Goal: Book appointment/travel/reservation

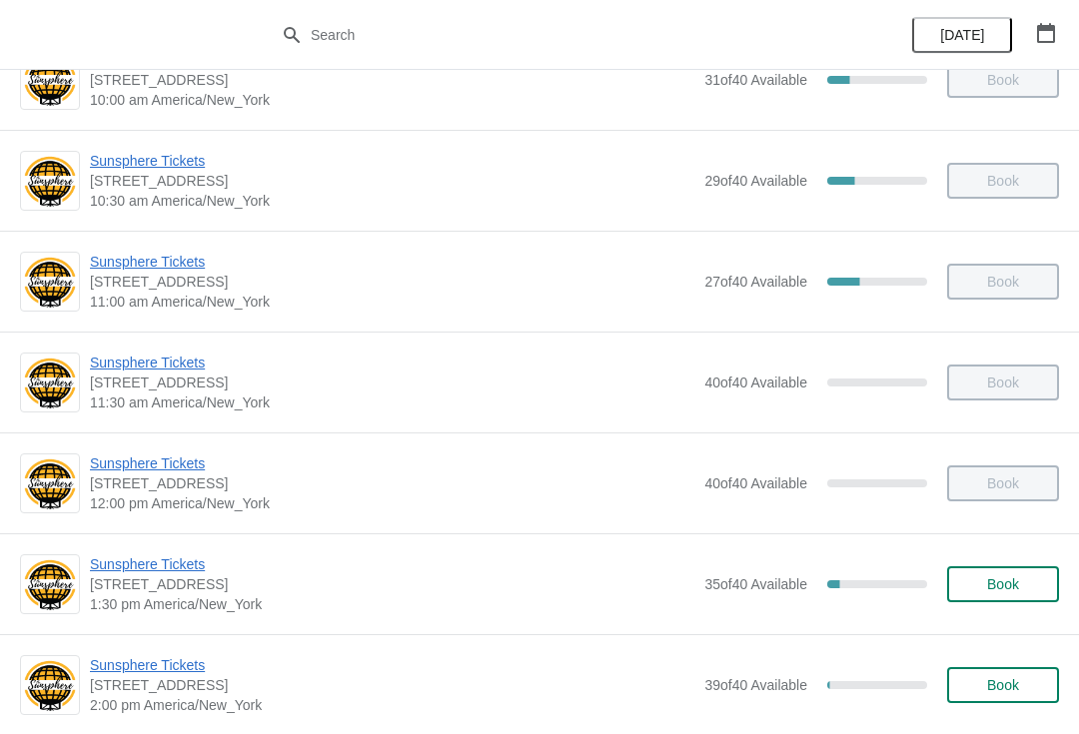
scroll to position [174, 0]
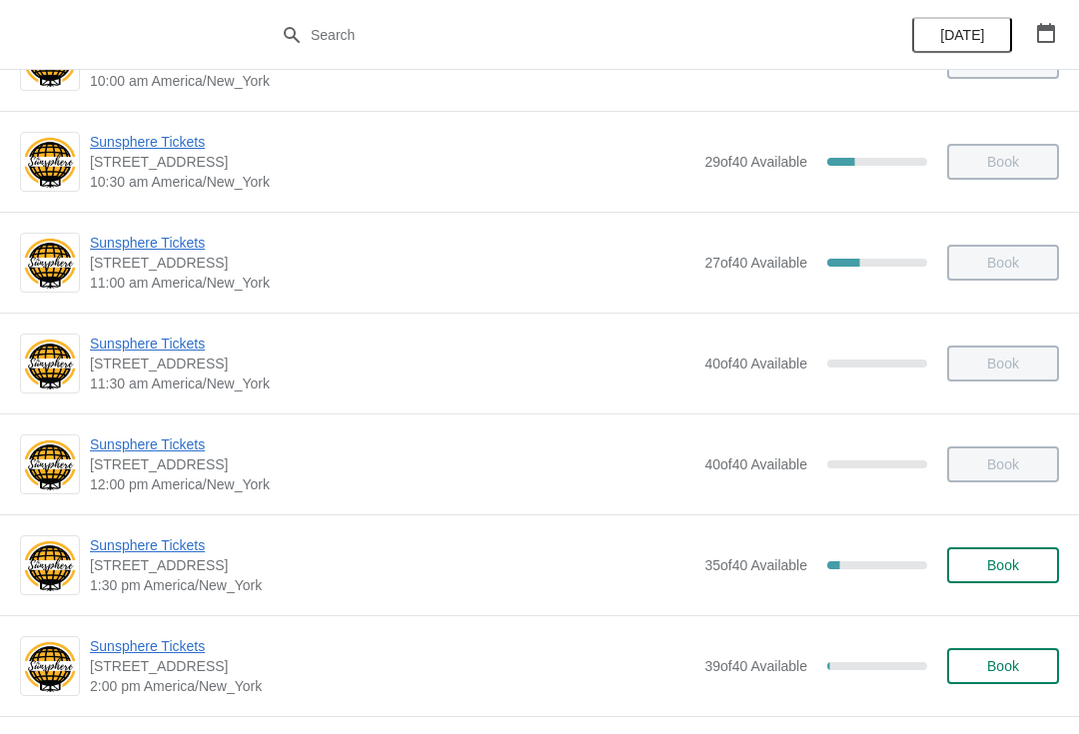
click at [1009, 560] on span "Book" at bounding box center [1003, 565] width 32 height 16
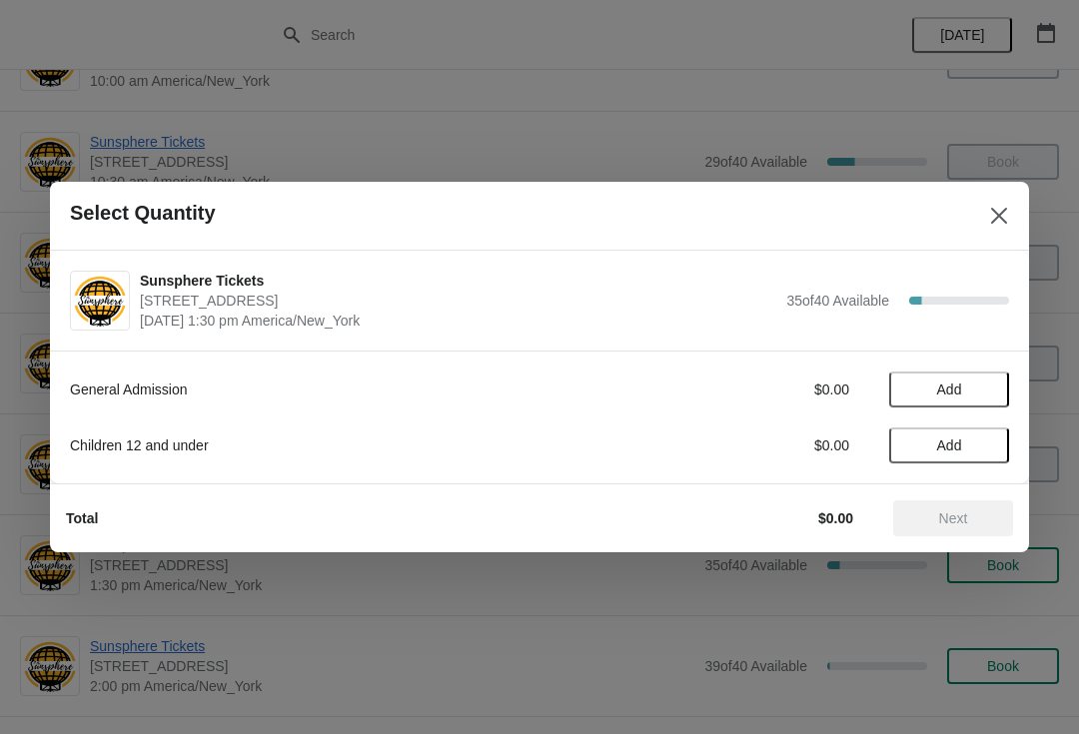
click at [990, 394] on span "Add" at bounding box center [949, 390] width 84 height 16
click at [984, 389] on icon at bounding box center [983, 390] width 7 height 7
click at [946, 521] on span "Next" at bounding box center [953, 518] width 29 height 16
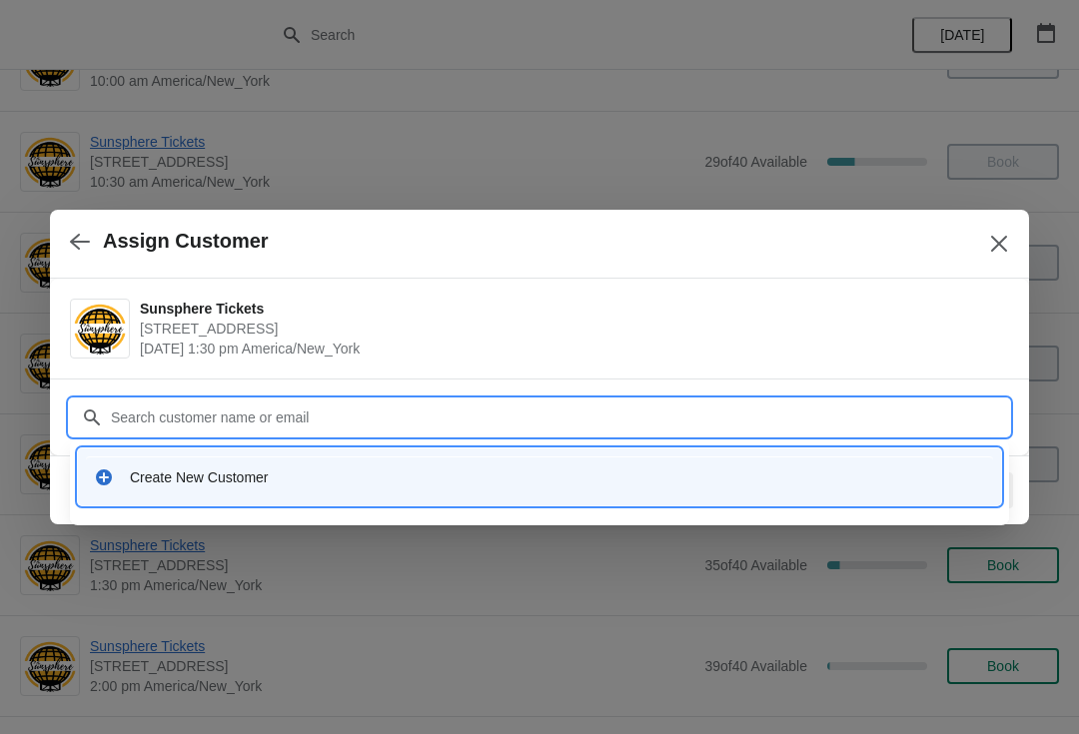
click at [421, 474] on div "Create New Customer" at bounding box center [557, 477] width 855 height 20
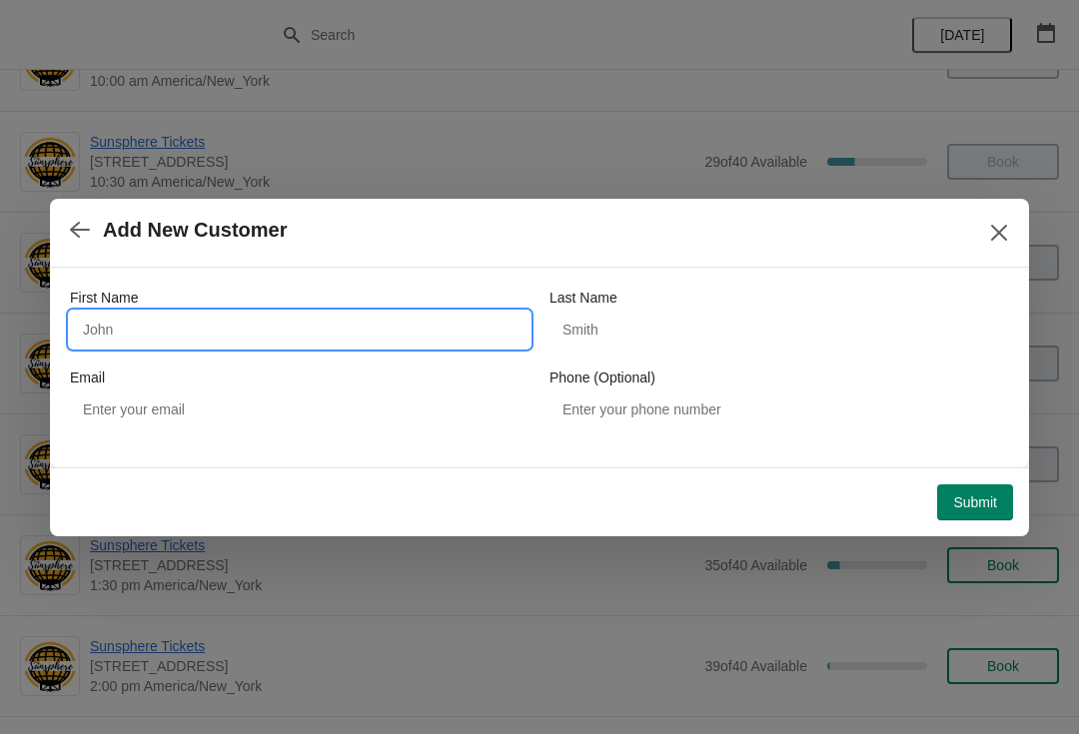
click at [280, 326] on input "First Name" at bounding box center [299, 330] width 459 height 36
type input "W"
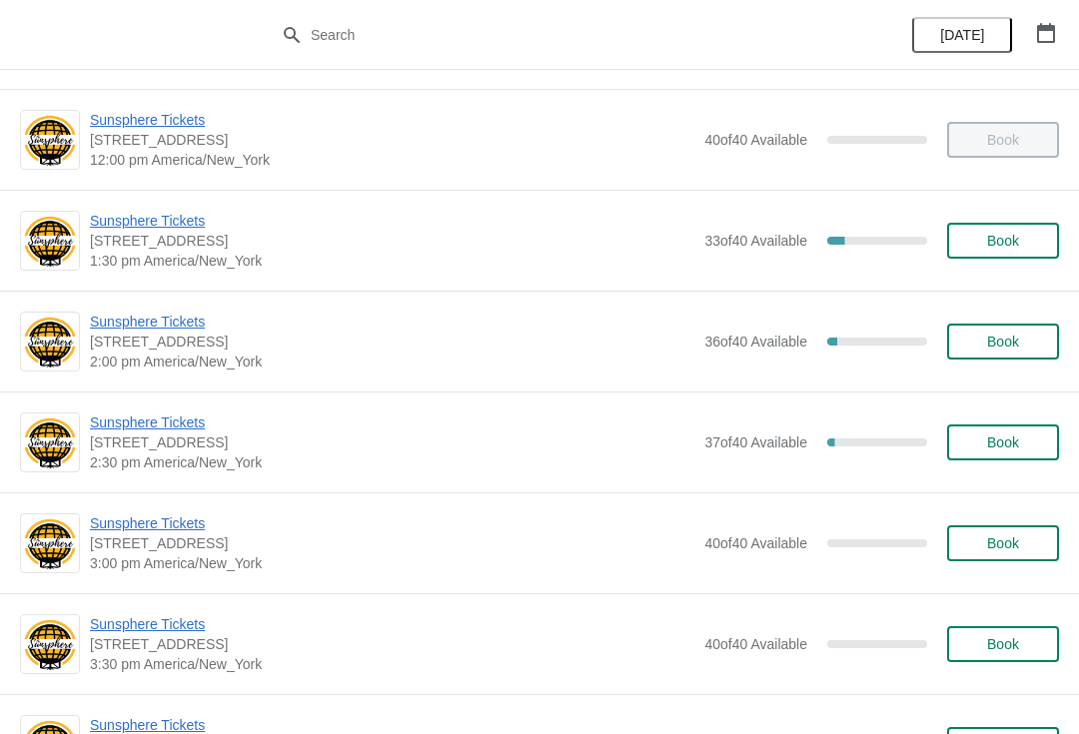
scroll to position [499, 0]
click at [160, 427] on span "Sunsphere Tickets" at bounding box center [392, 422] width 604 height 20
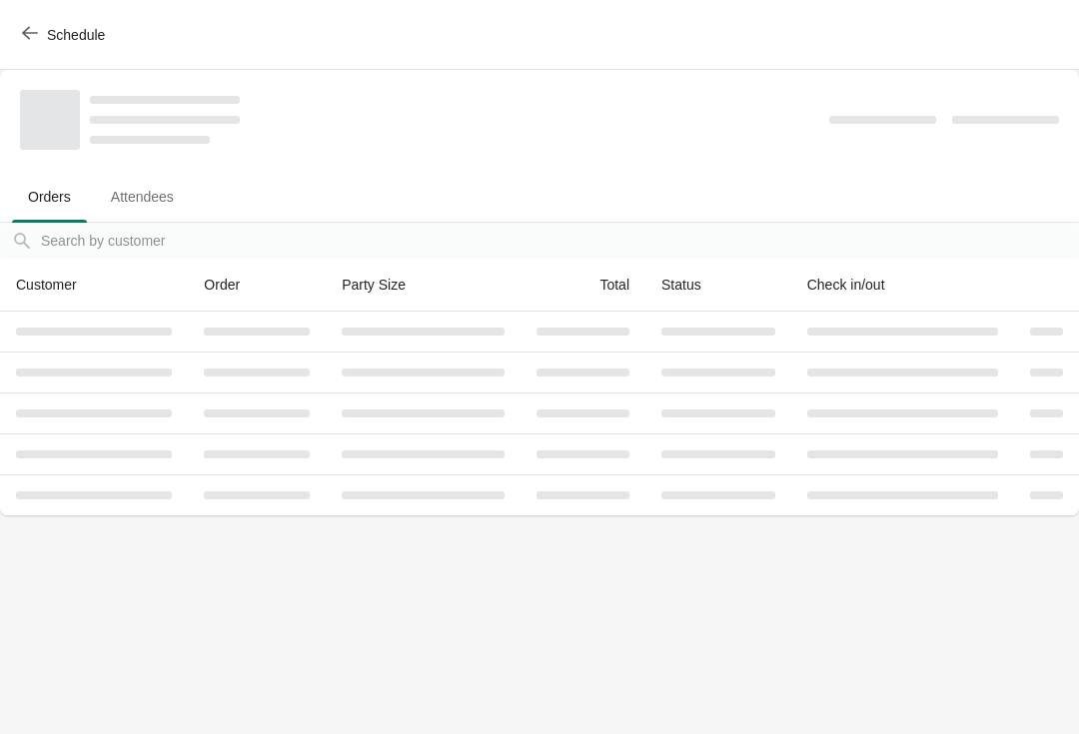
scroll to position [0, 0]
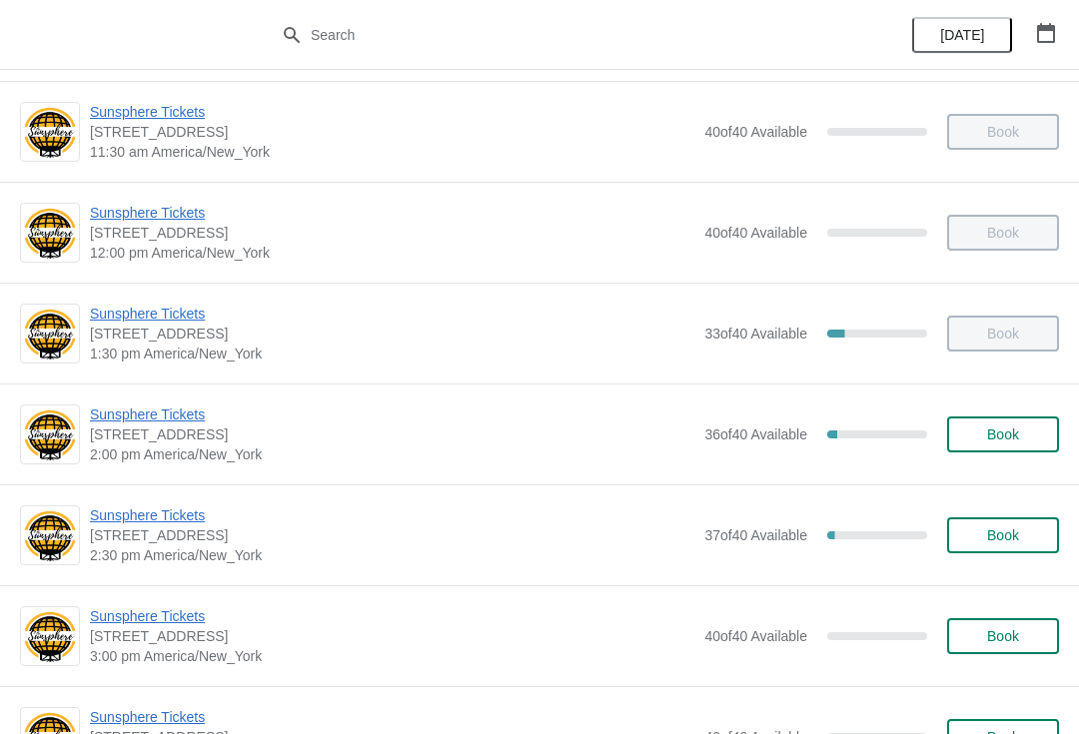
scroll to position [407, 0]
click at [176, 418] on span "Sunsphere Tickets" at bounding box center [392, 414] width 604 height 20
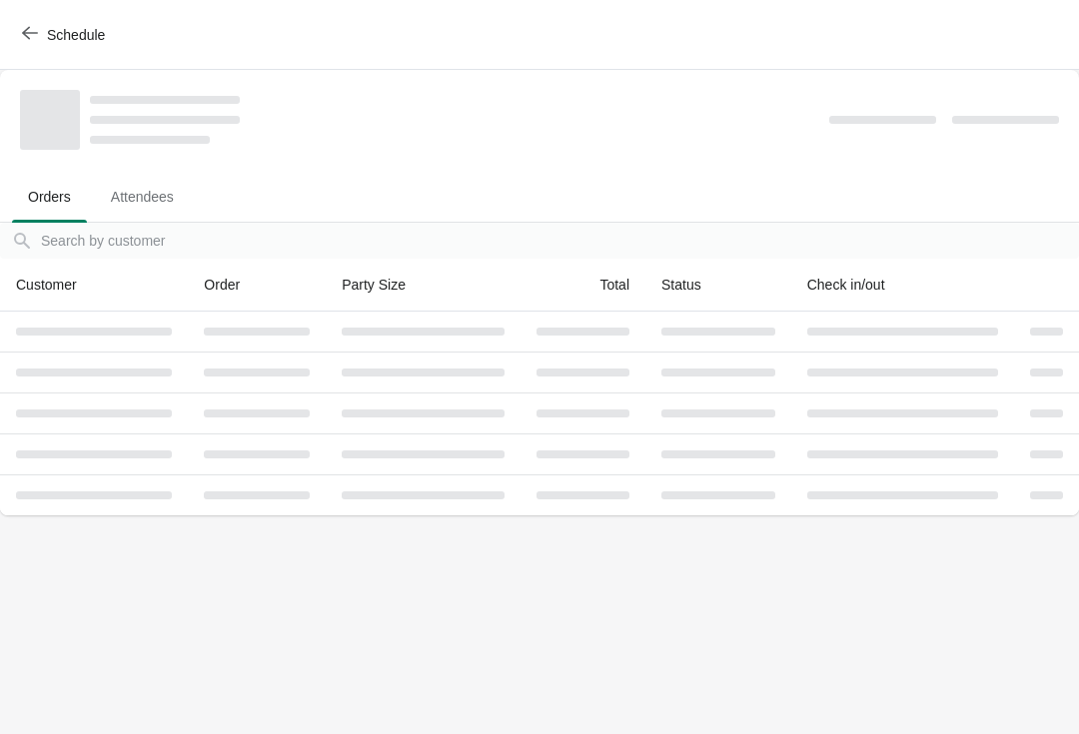
scroll to position [0, 0]
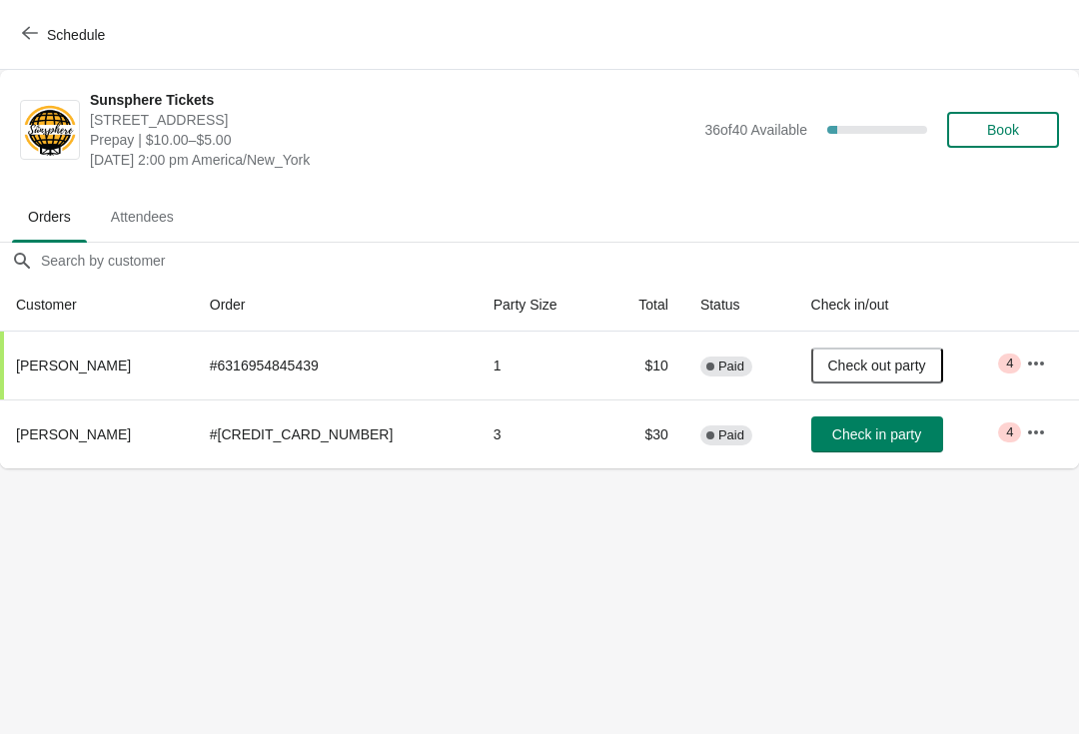
click at [862, 439] on span "Check in party" at bounding box center [876, 434] width 89 height 16
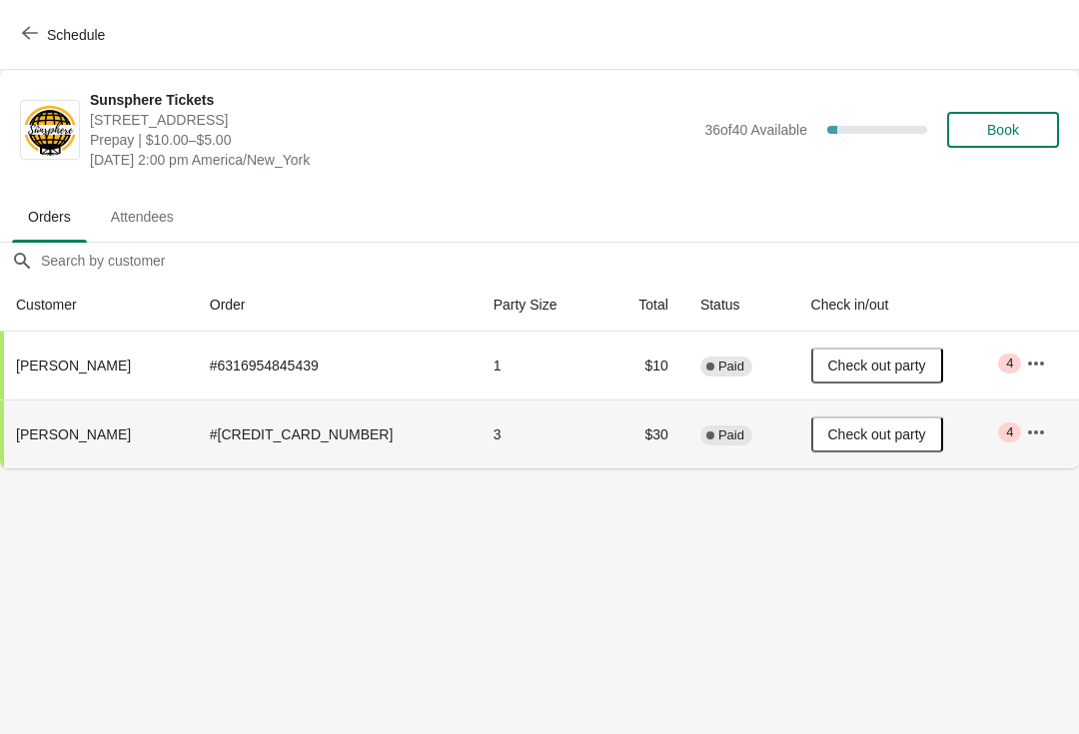
click at [1018, 138] on span "Book" at bounding box center [1003, 130] width 32 height 16
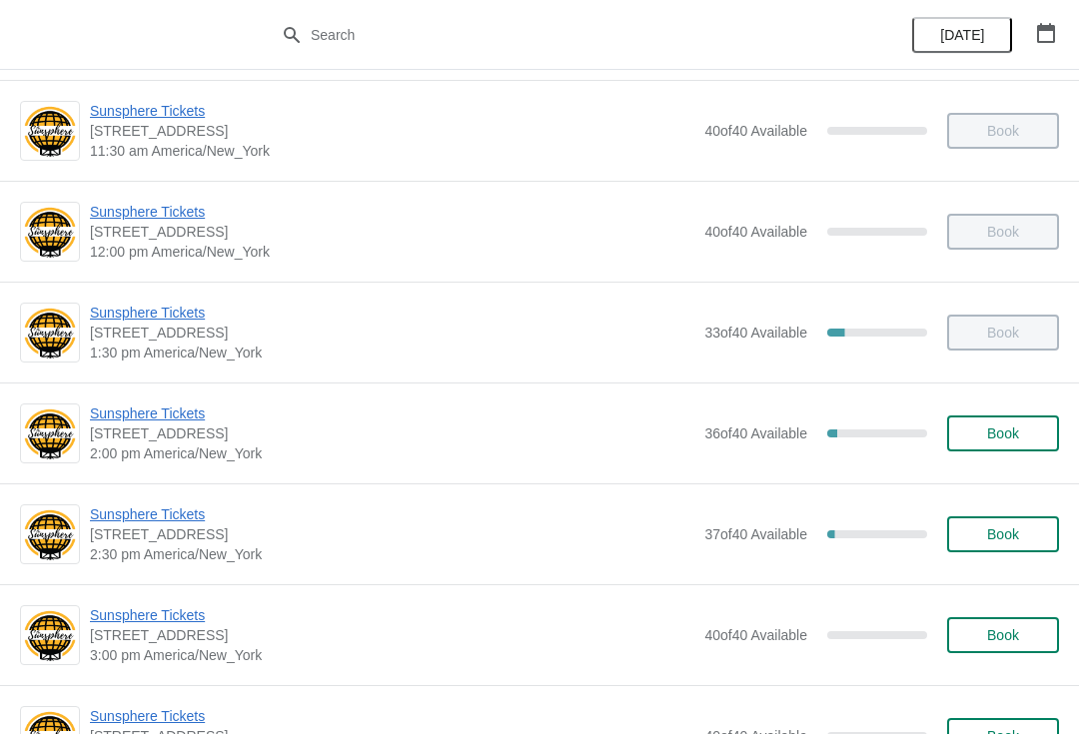
scroll to position [459, 0]
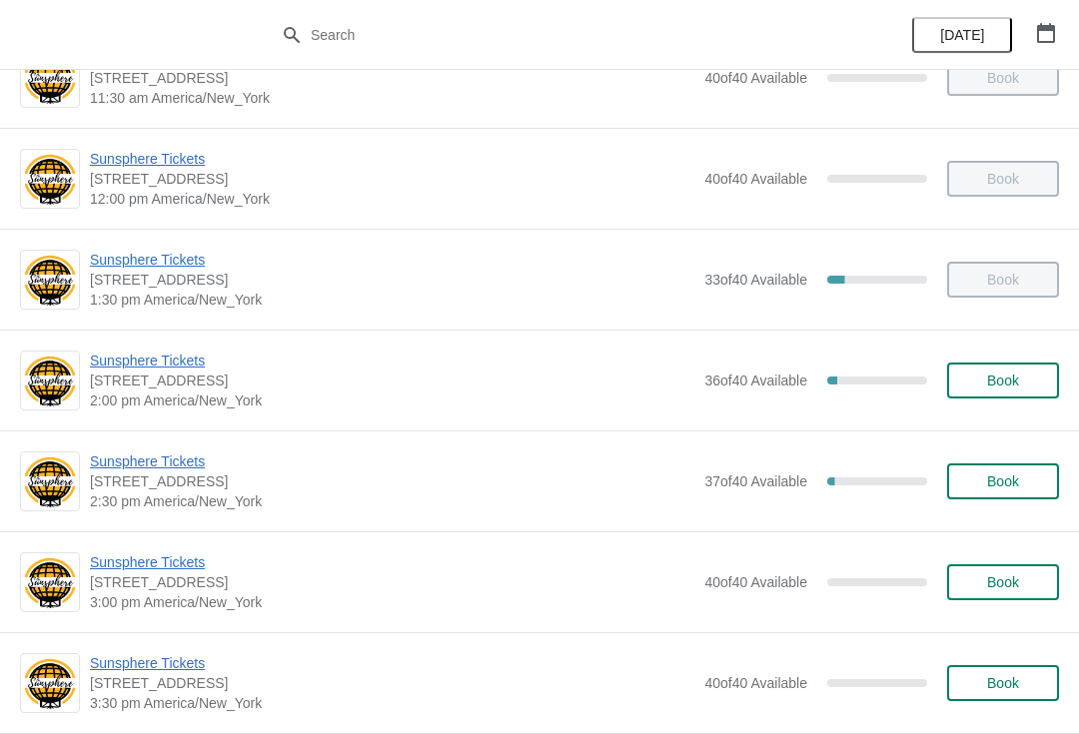
click at [1018, 359] on div "Sunsphere Tickets [STREET_ADDRESS] 2:00 pm [GEOGRAPHIC_DATA]/New_York 36 of 40 …" at bounding box center [574, 381] width 969 height 60
click at [1015, 394] on button "Book" at bounding box center [1003, 381] width 112 height 36
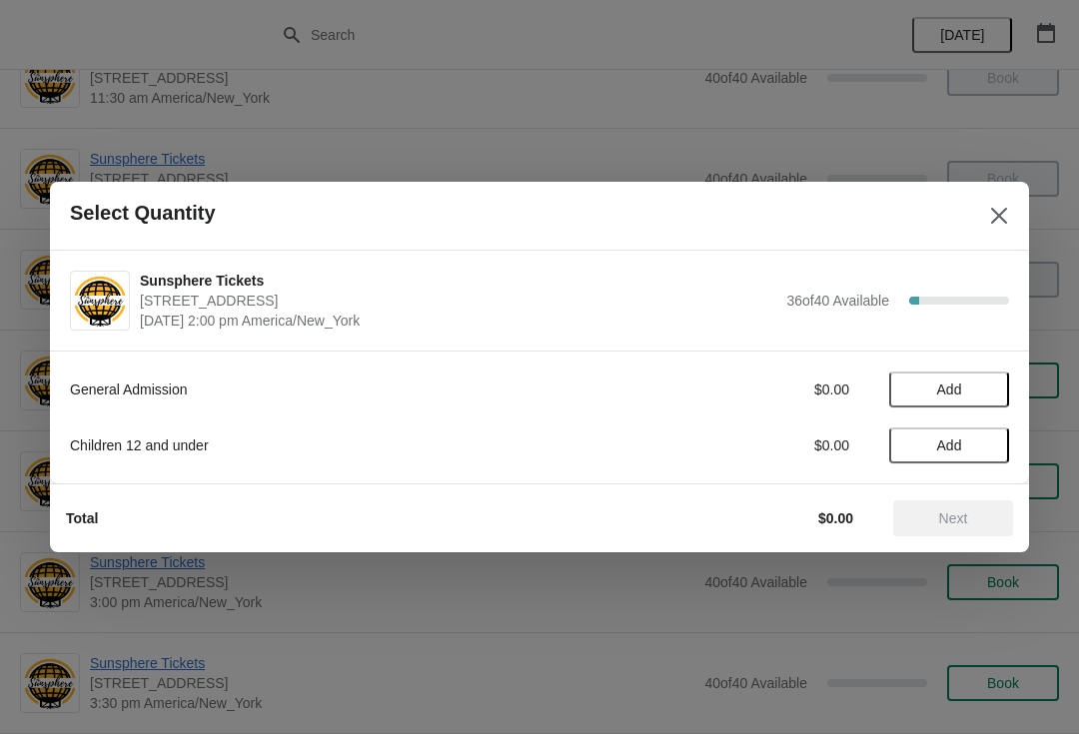
click at [984, 390] on span "Add" at bounding box center [949, 390] width 84 height 16
click at [971, 523] on span "Next" at bounding box center [953, 518] width 88 height 16
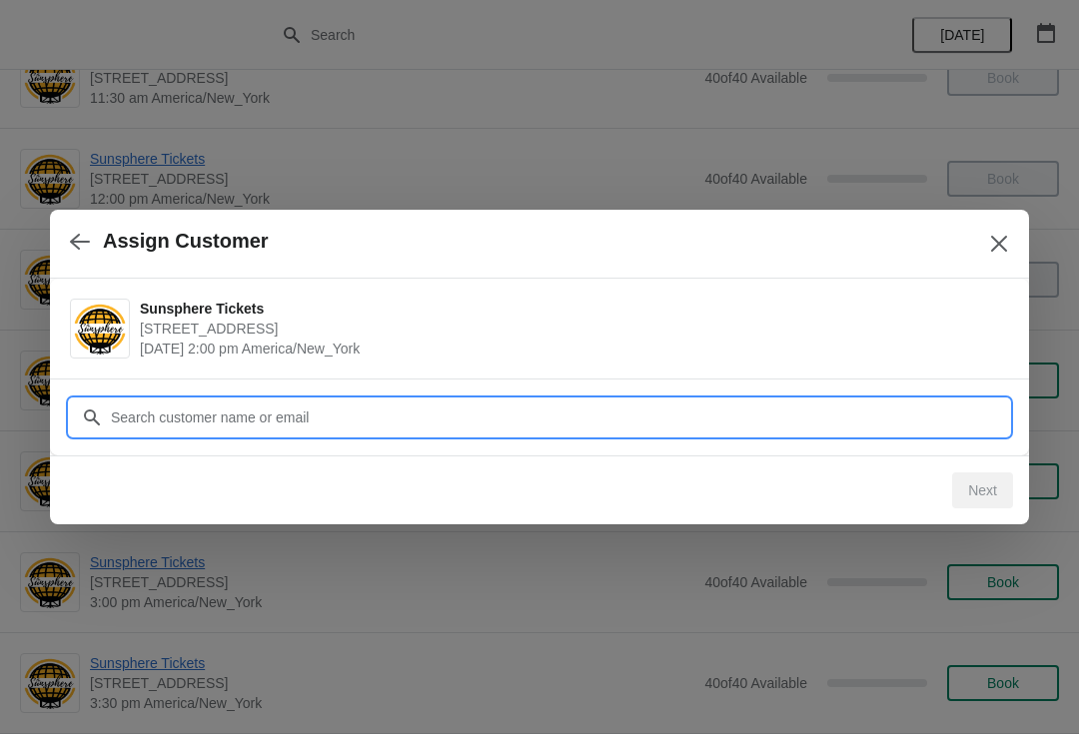
click at [896, 419] on input "Customer" at bounding box center [559, 418] width 899 height 36
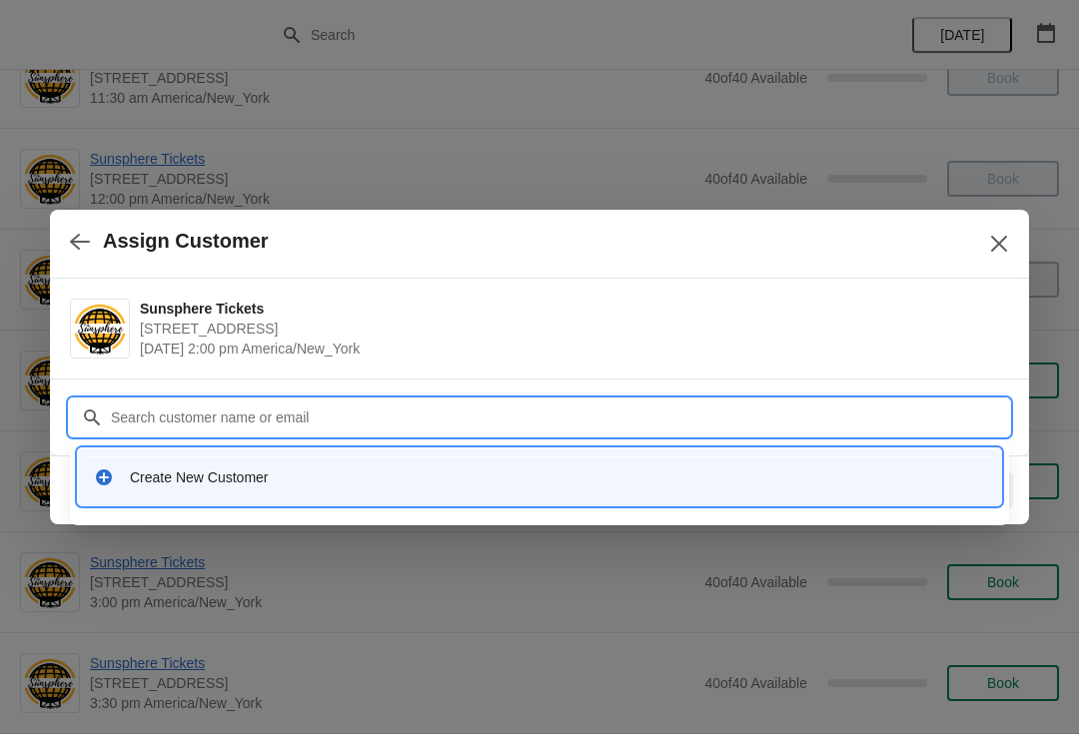
click at [612, 474] on div "Create New Customer" at bounding box center [557, 477] width 855 height 20
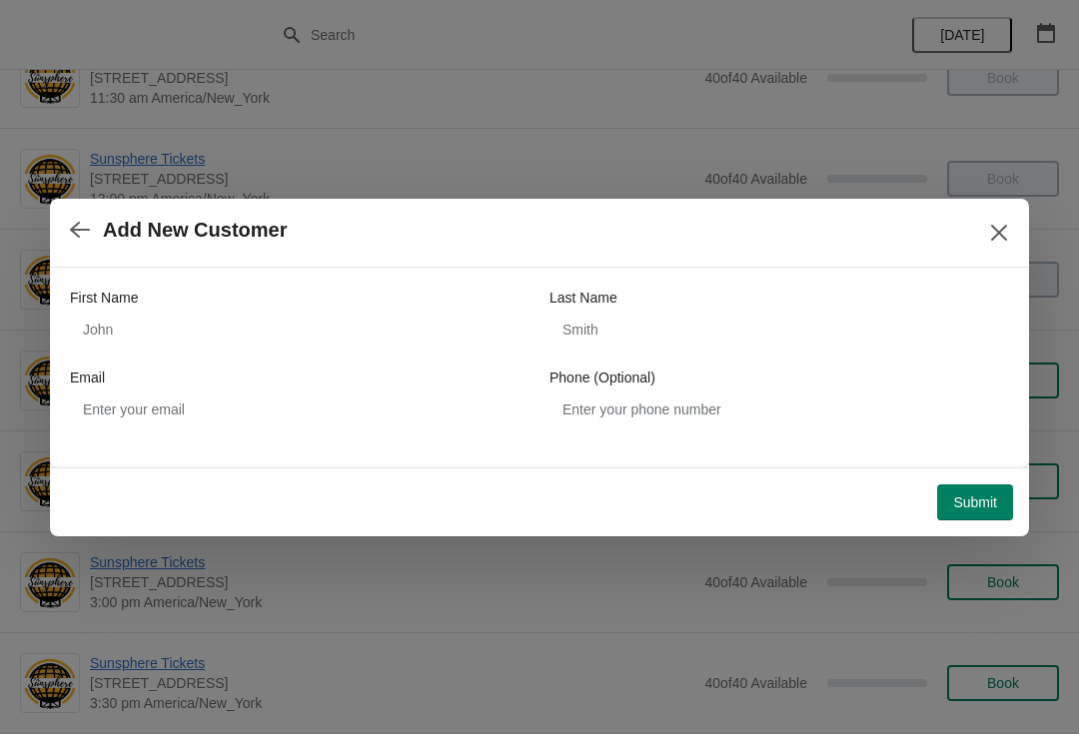
click at [356, 296] on div "First Name" at bounding box center [299, 298] width 459 height 20
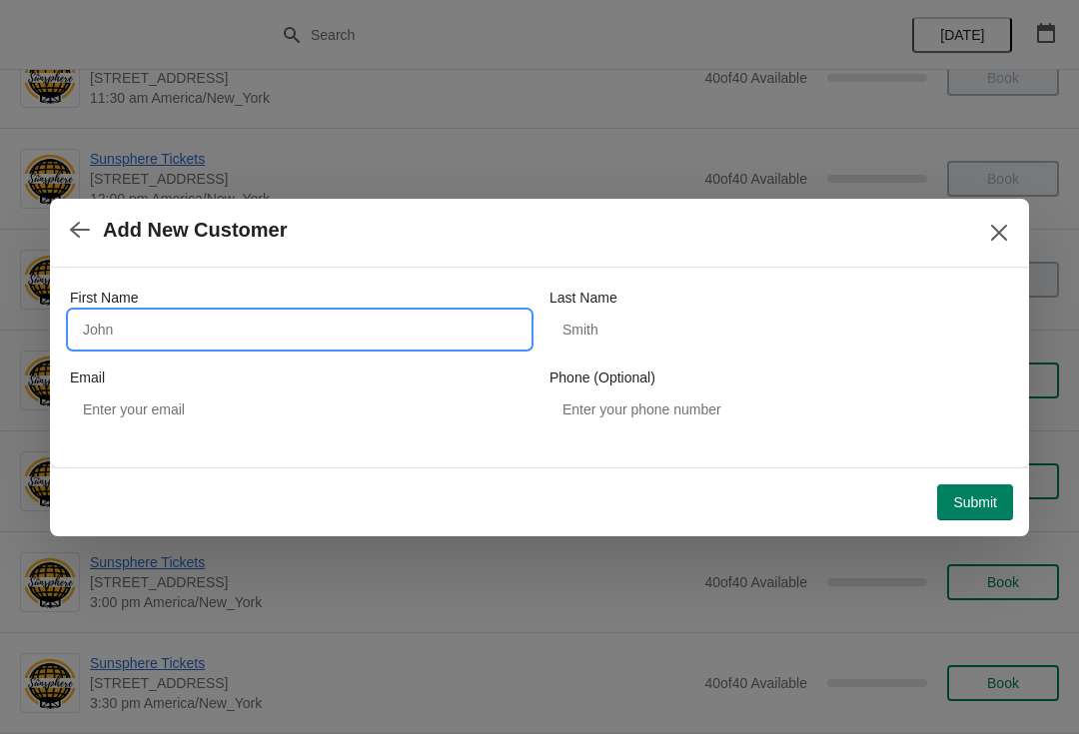
click at [291, 327] on input "First Name" at bounding box center [299, 330] width 459 height 36
type input "W"
click at [984, 484] on button "Submit" at bounding box center [975, 502] width 76 height 36
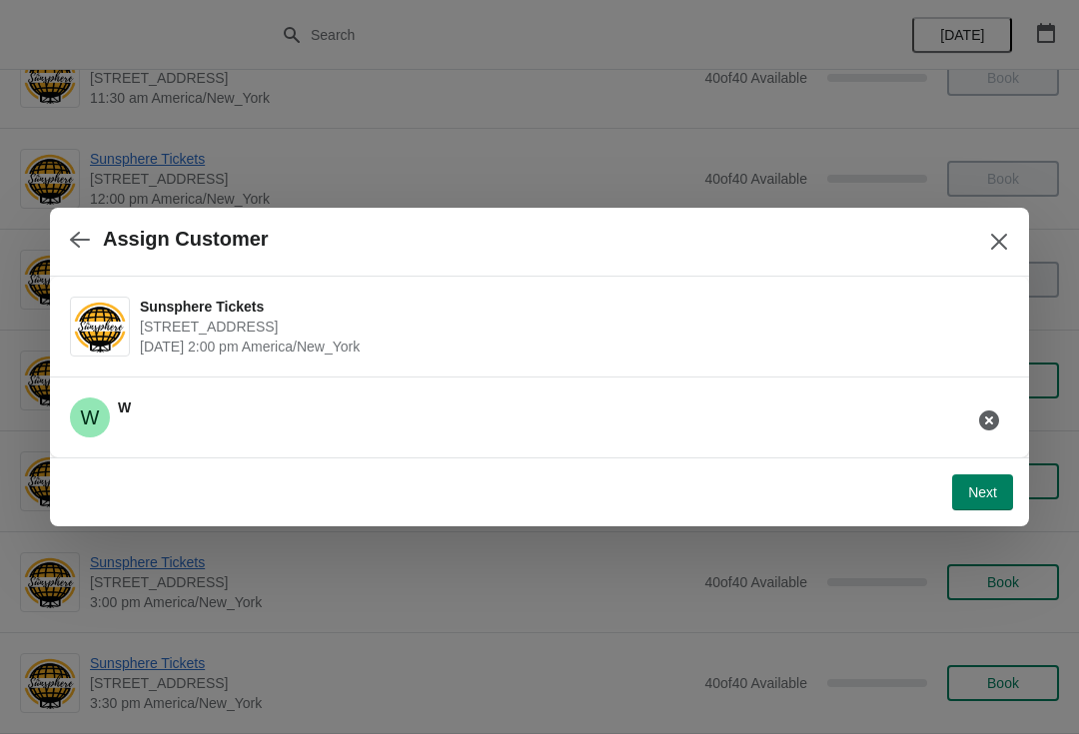
click at [996, 489] on span "Next" at bounding box center [982, 492] width 29 height 16
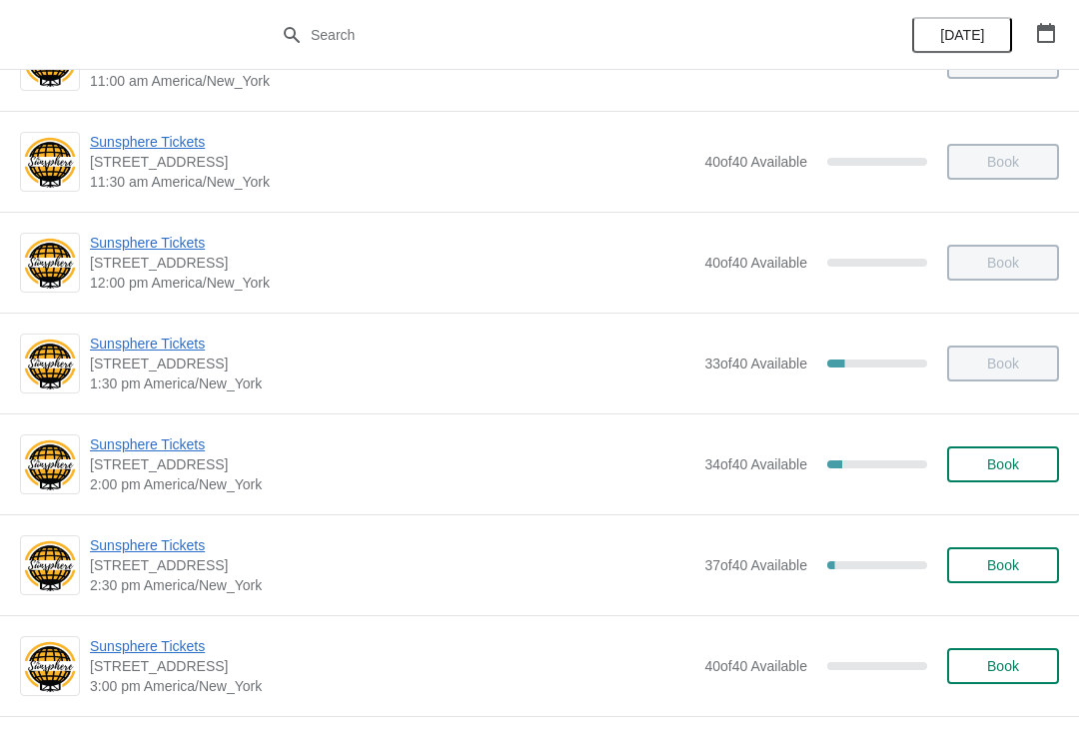
scroll to position [429, 0]
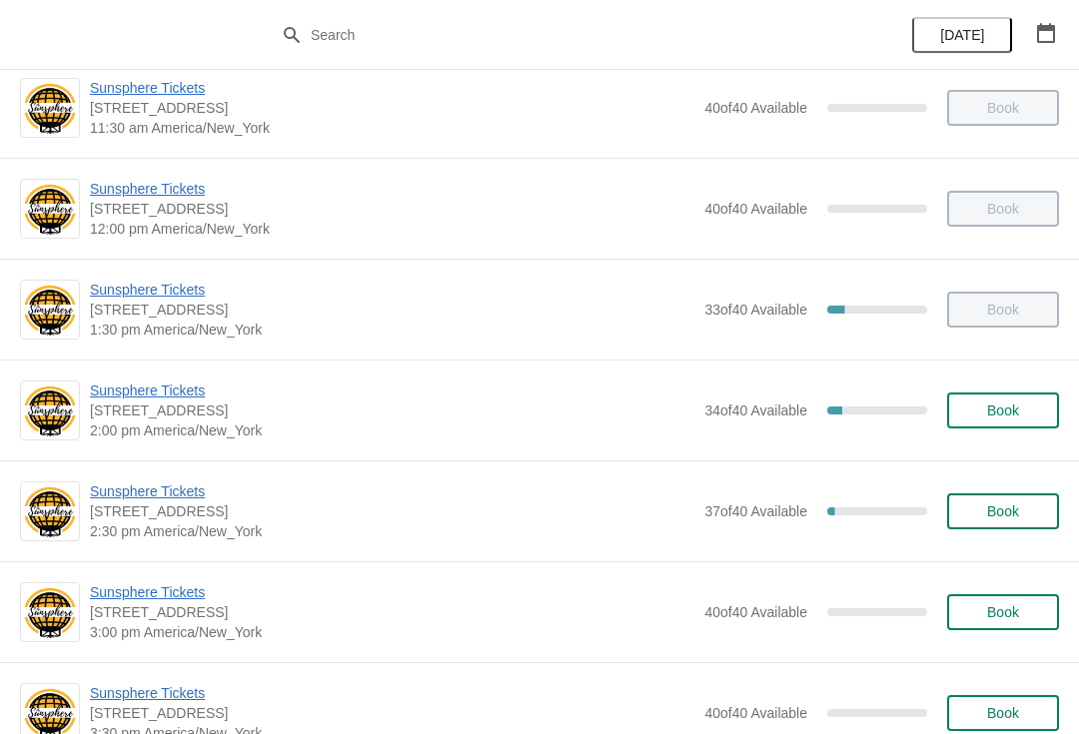
click at [989, 422] on button "Book" at bounding box center [1003, 411] width 112 height 36
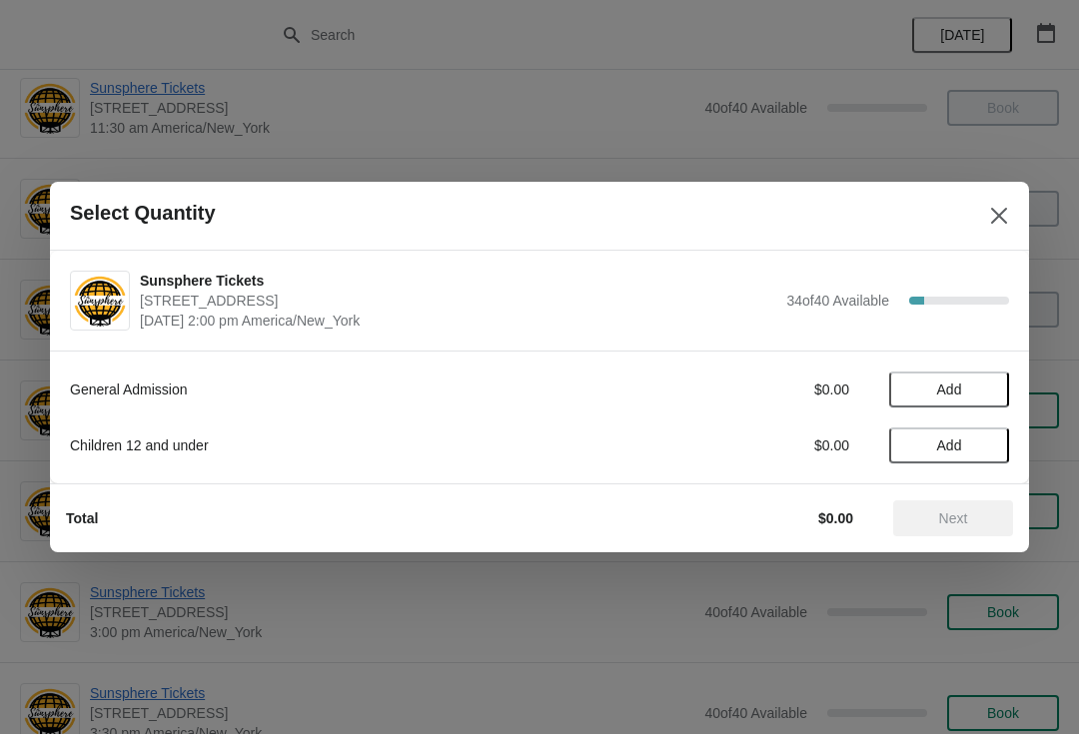
click at [998, 381] on button "Add" at bounding box center [949, 390] width 120 height 36
click at [991, 380] on icon at bounding box center [983, 390] width 21 height 21
click at [956, 508] on button "Next" at bounding box center [953, 518] width 120 height 36
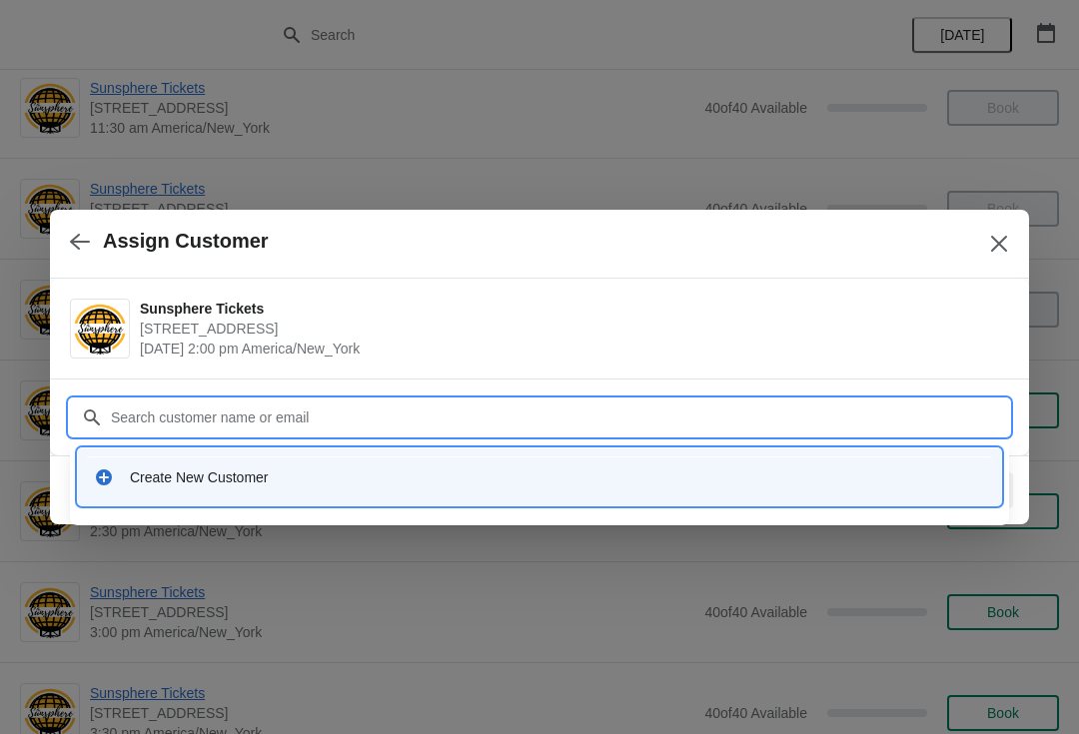
click at [377, 448] on div "Create New Customer" at bounding box center [539, 476] width 923 height 57
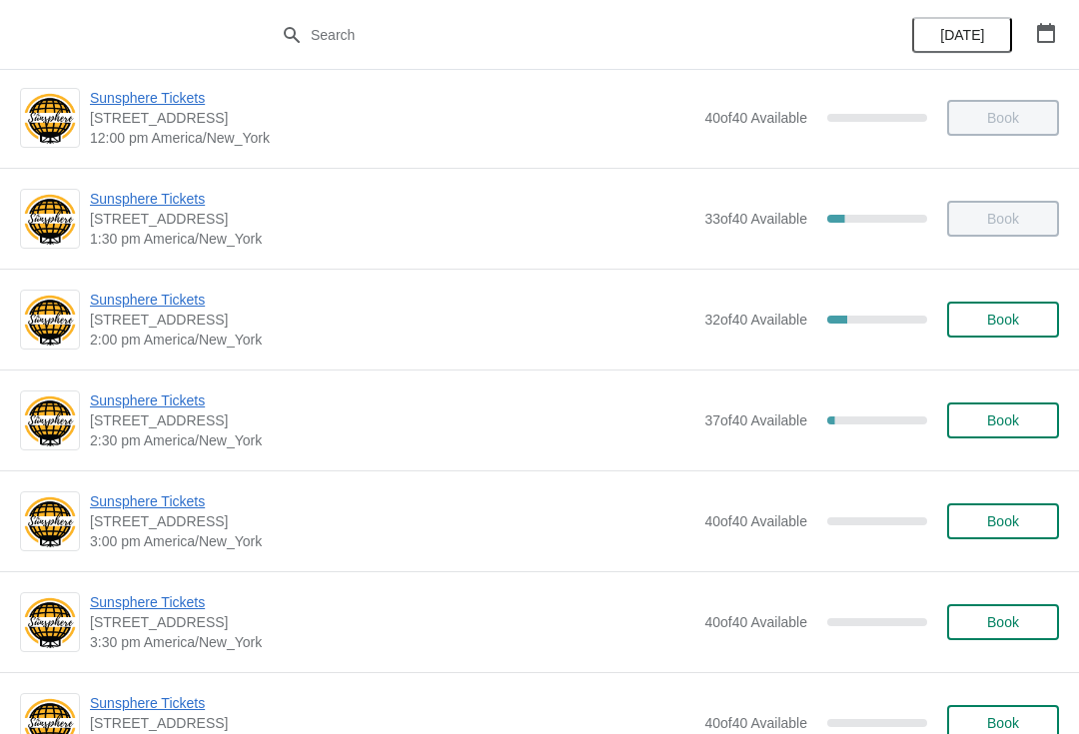
scroll to position [527, 0]
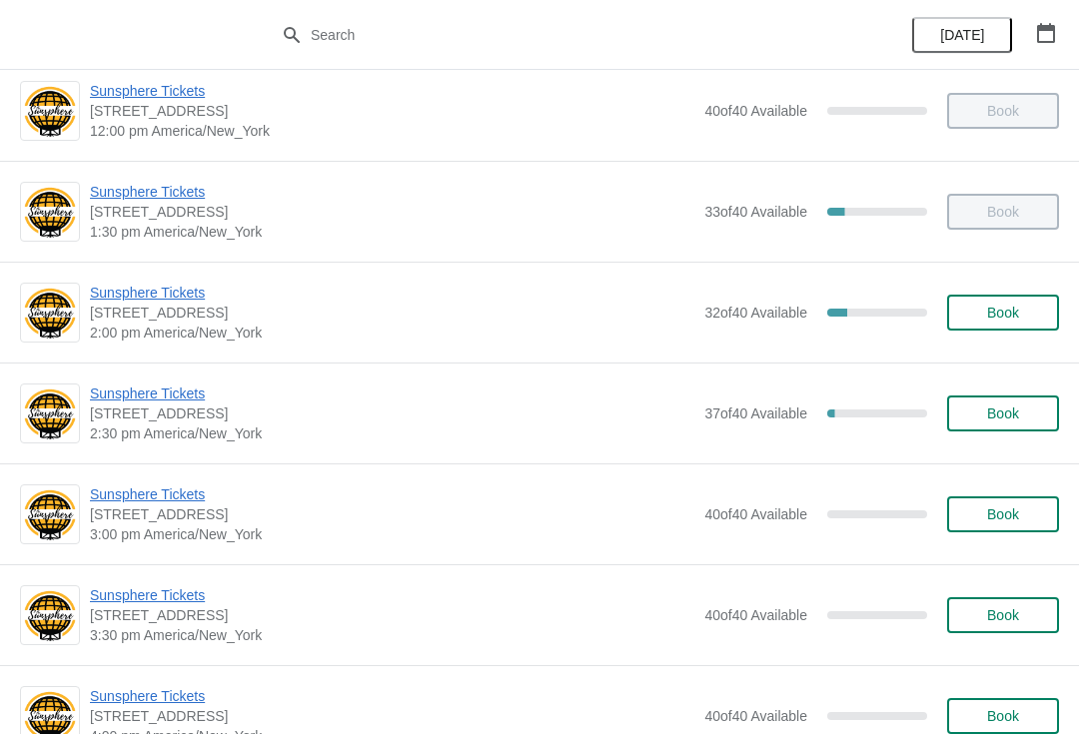
click at [987, 305] on span "Book" at bounding box center [1003, 313] width 32 height 16
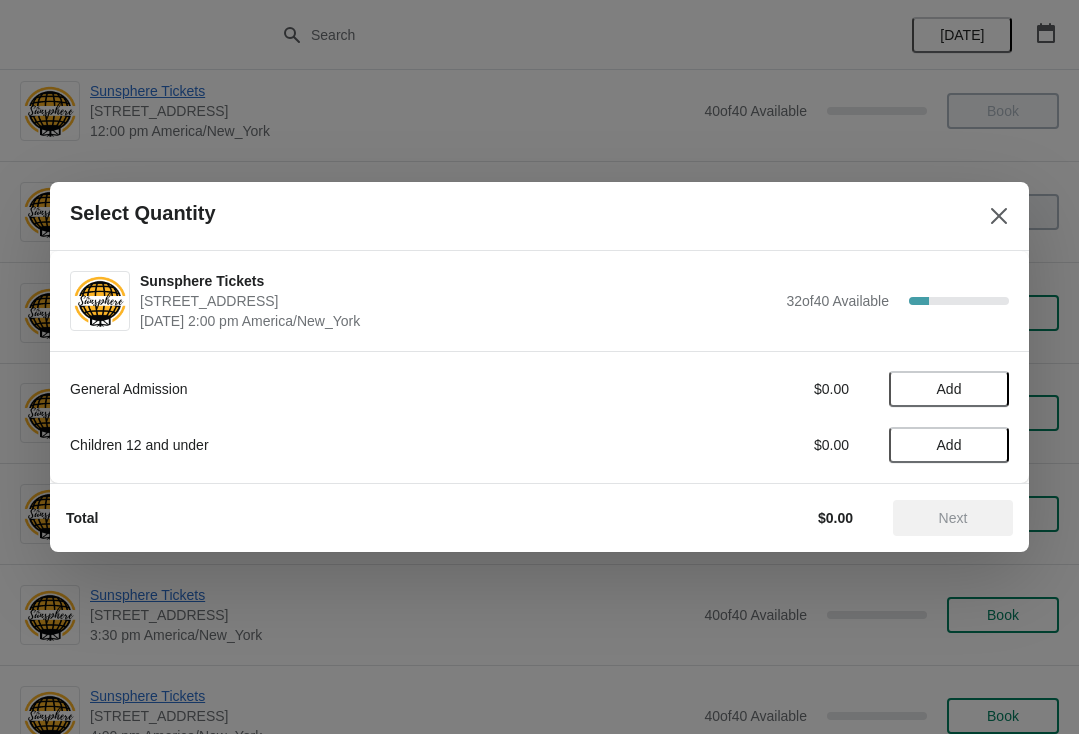
click at [986, 400] on button "Add" at bounding box center [949, 390] width 120 height 36
click at [948, 520] on span "Next" at bounding box center [953, 518] width 29 height 16
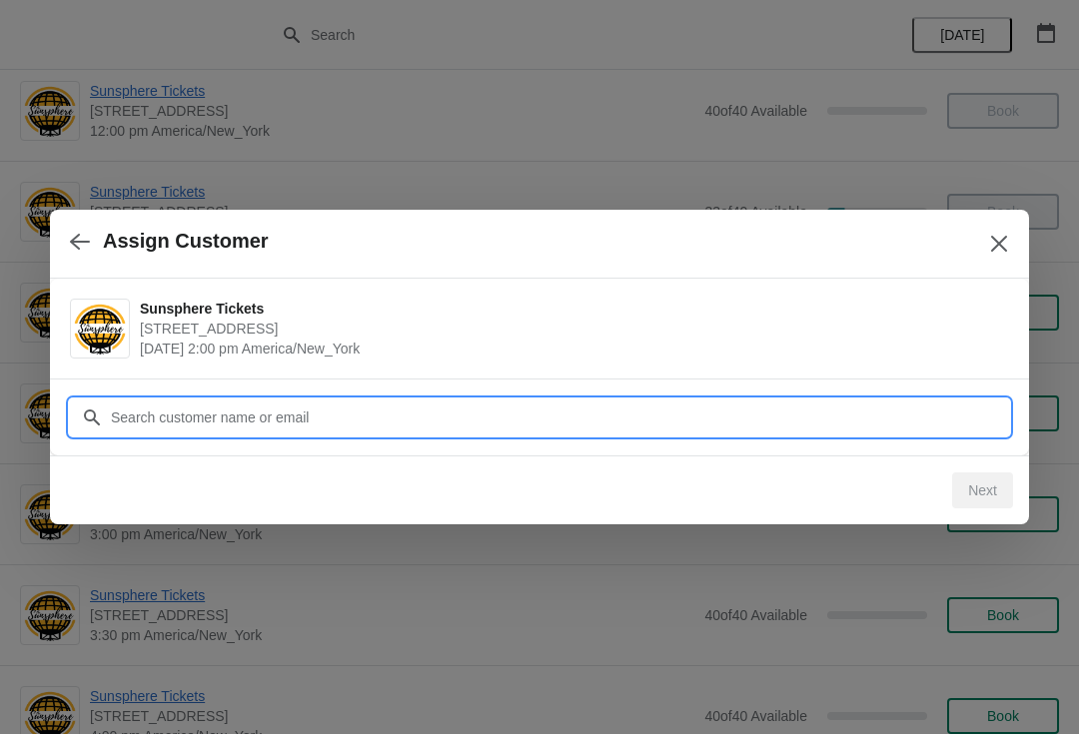
click at [859, 422] on input "Customer" at bounding box center [559, 418] width 899 height 36
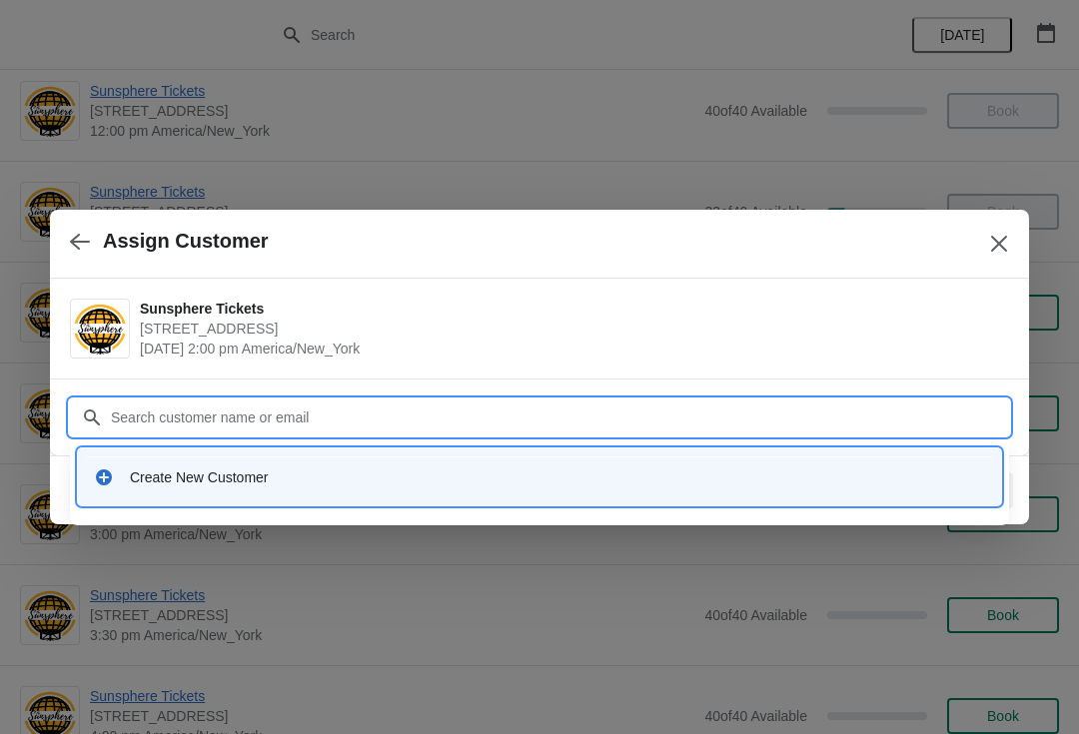
click at [439, 475] on div "Create New Customer" at bounding box center [557, 477] width 855 height 20
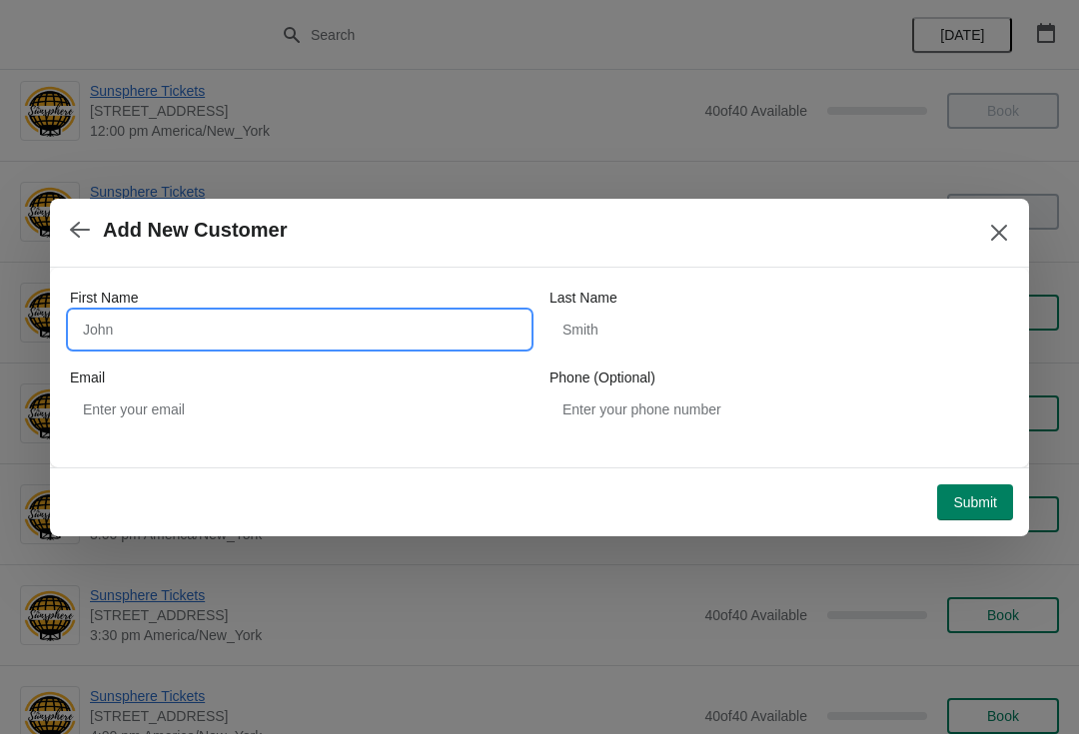
click at [279, 331] on input "First Name" at bounding box center [299, 330] width 459 height 36
type input "W"
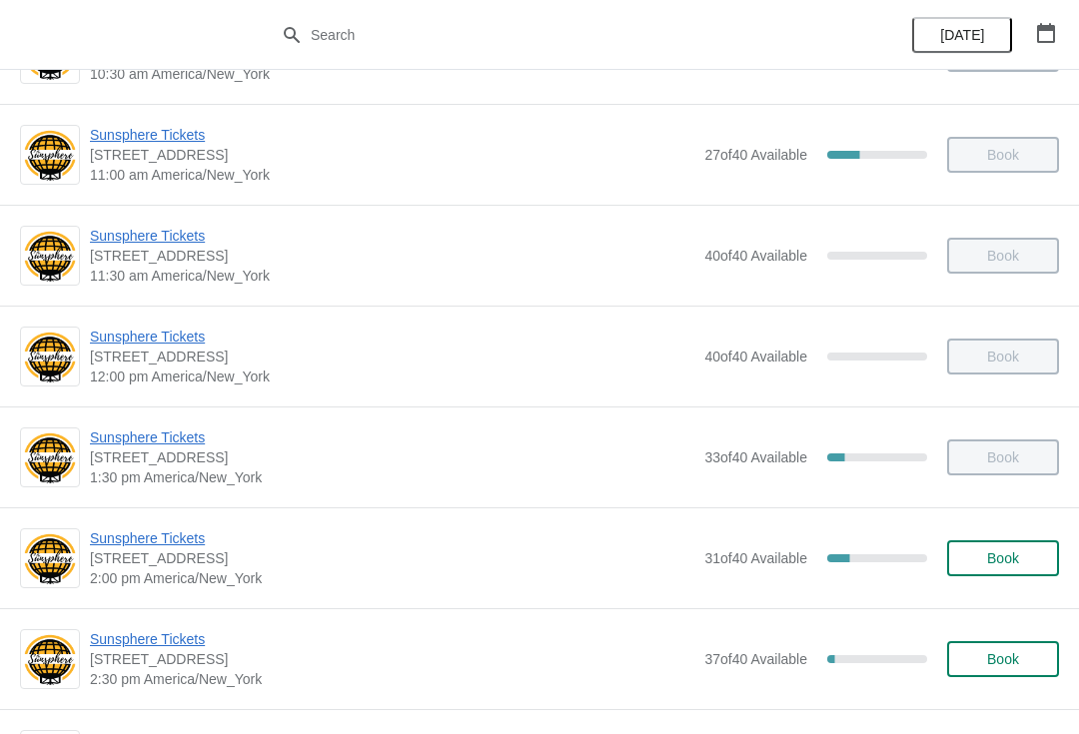
scroll to position [410, 0]
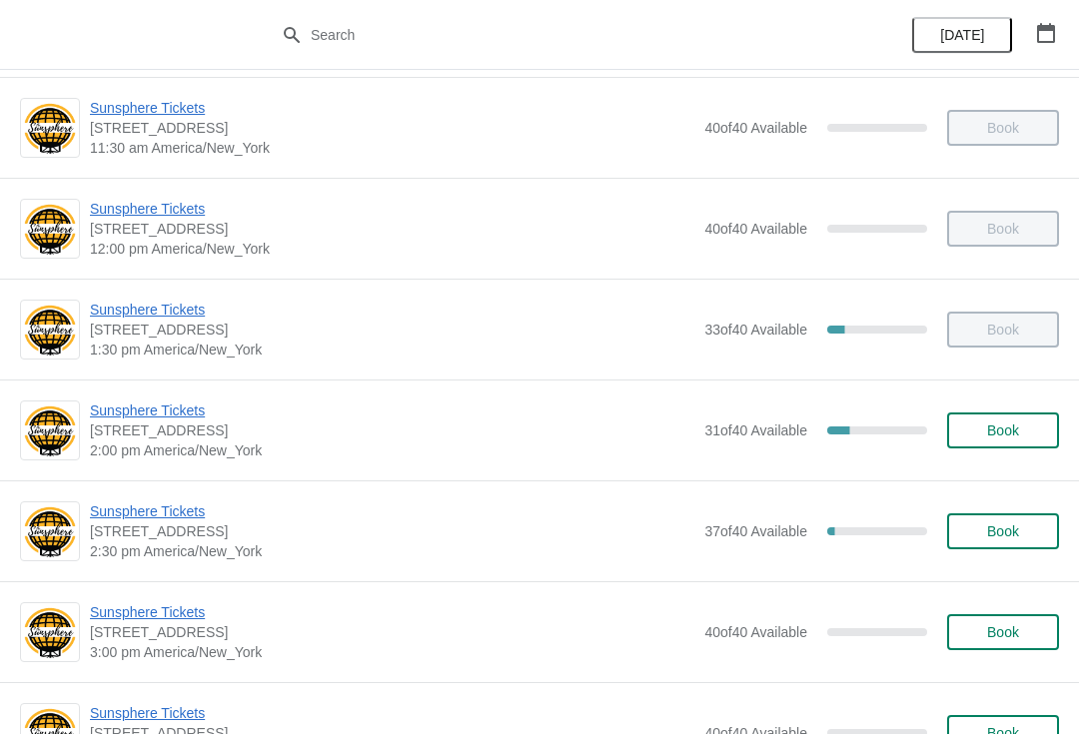
click at [183, 515] on span "Sunsphere Tickets" at bounding box center [392, 511] width 604 height 20
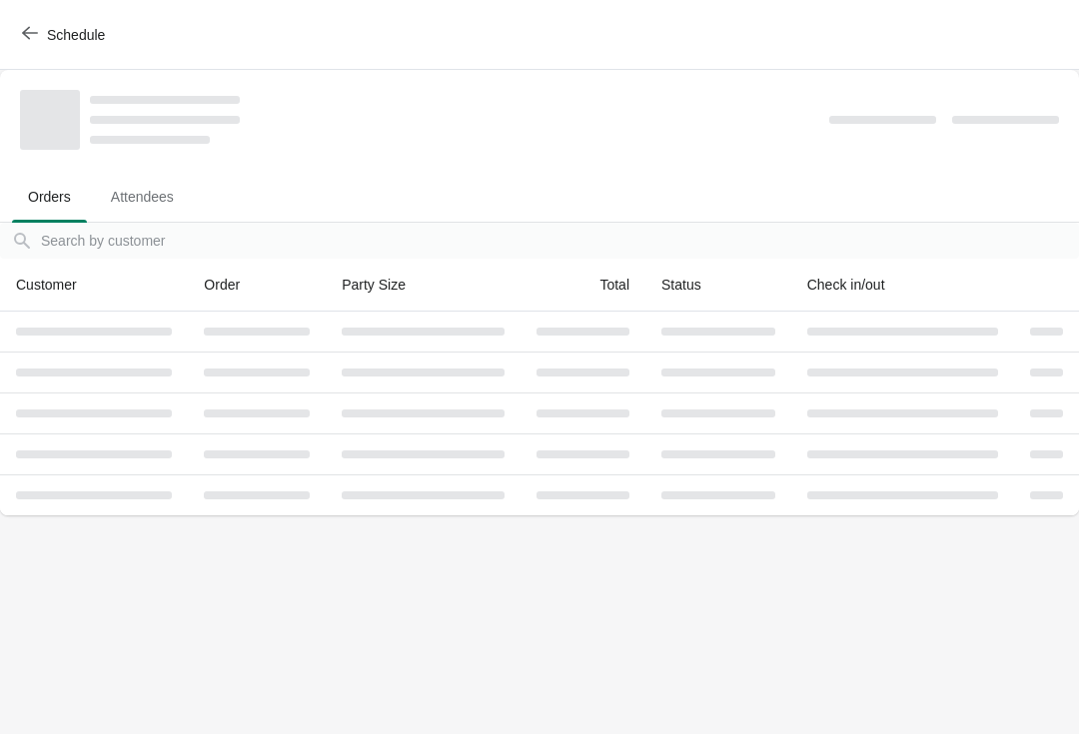
scroll to position [0, 0]
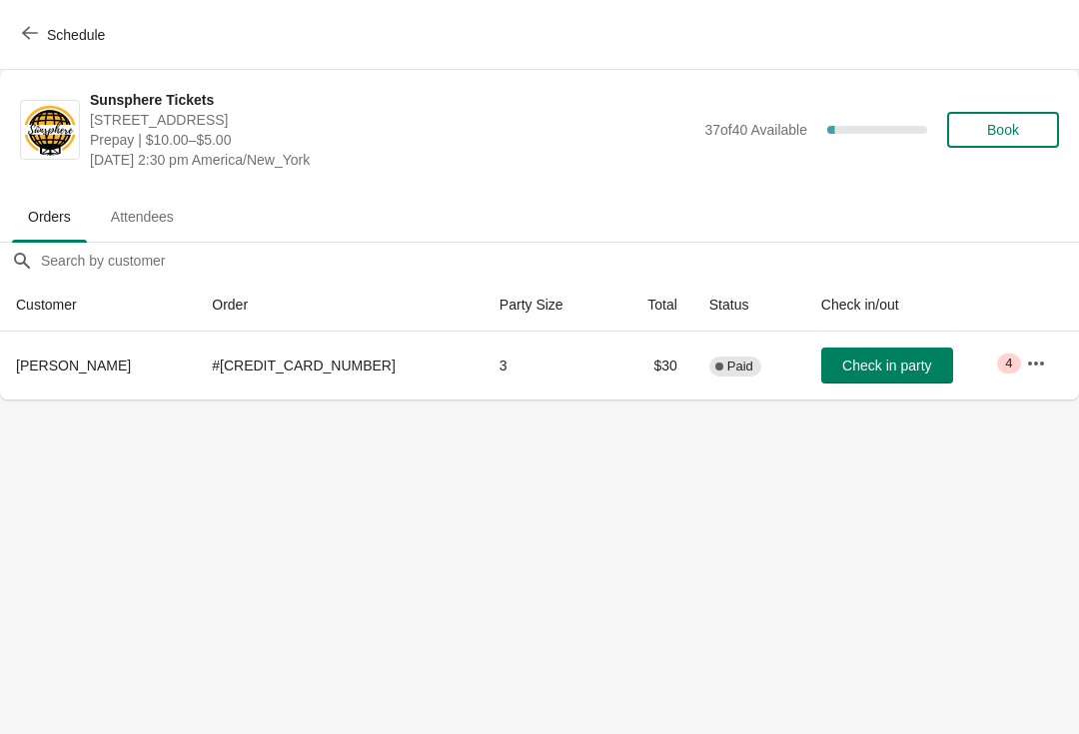
click at [849, 383] on button "Check in party" at bounding box center [887, 366] width 132 height 36
